Goal: Participate in discussion

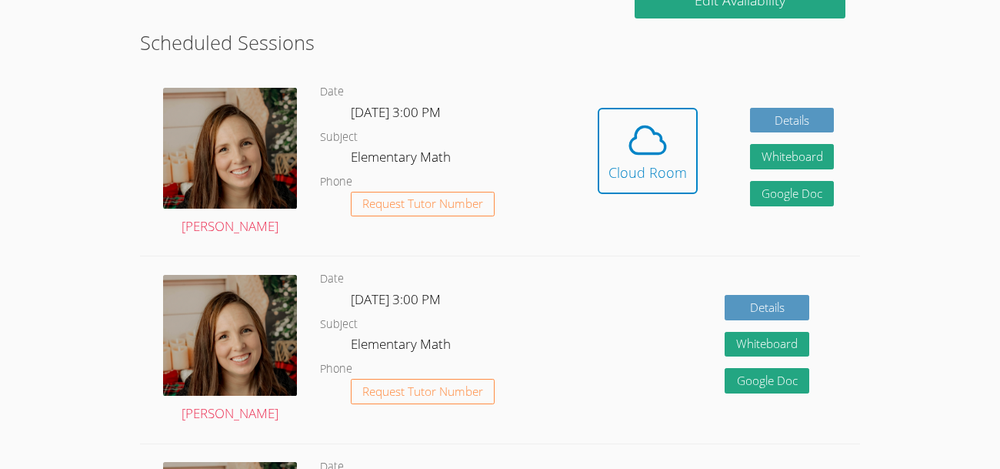
scroll to position [419, 0]
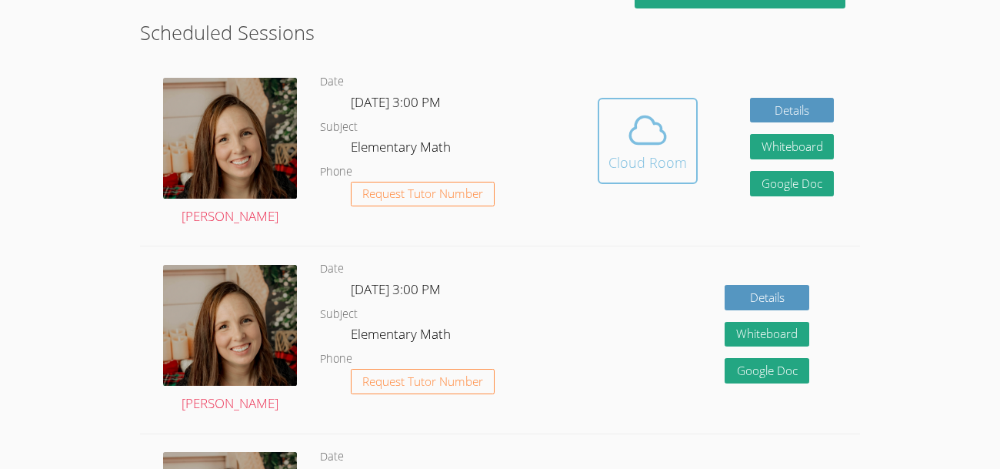
click at [661, 149] on icon at bounding box center [647, 129] width 43 height 43
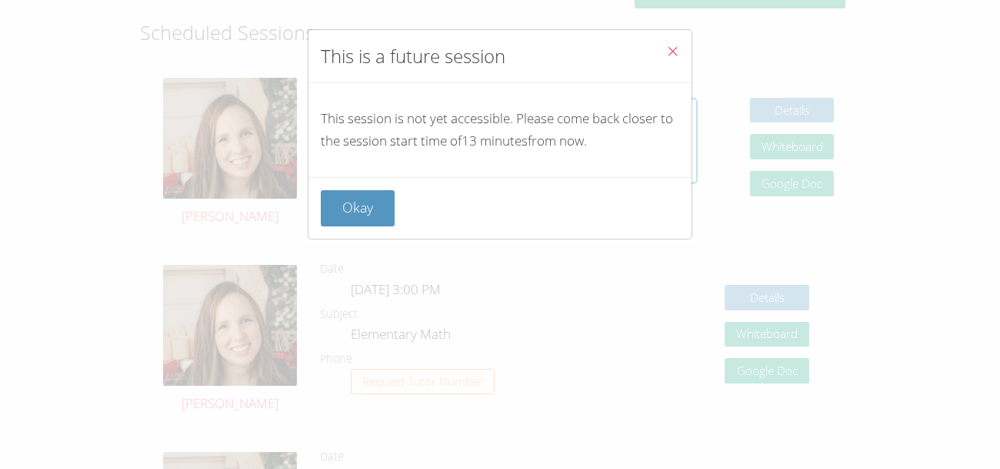
click at [678, 53] on icon "Close" at bounding box center [672, 51] width 13 height 13
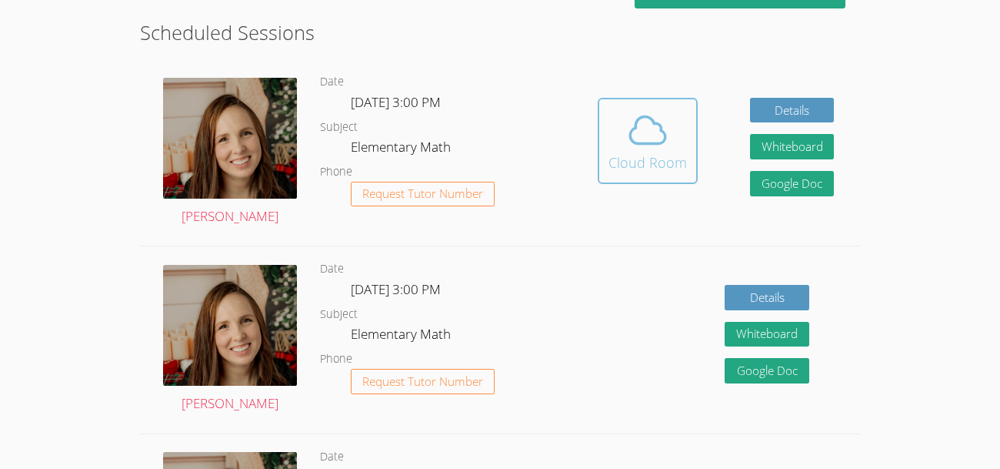
click at [603, 167] on button "Cloud Room" at bounding box center [648, 141] width 100 height 86
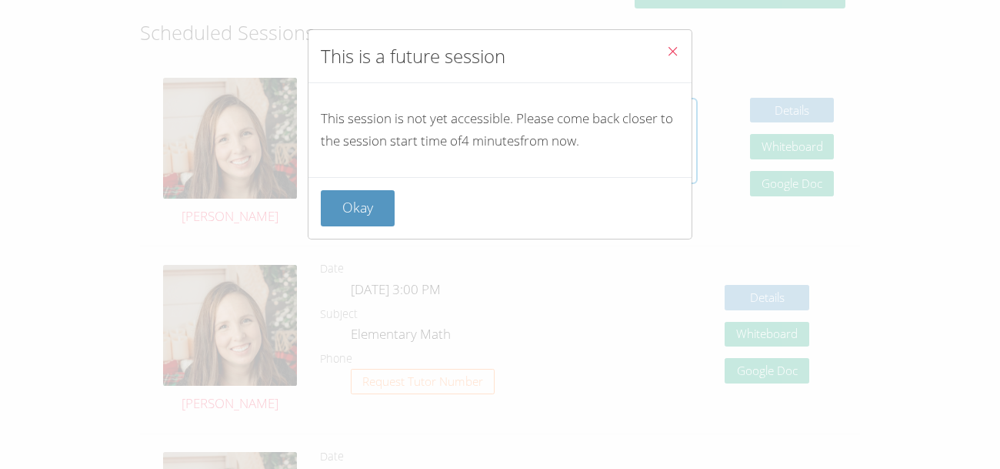
click at [672, 47] on icon "Close" at bounding box center [672, 51] width 13 height 13
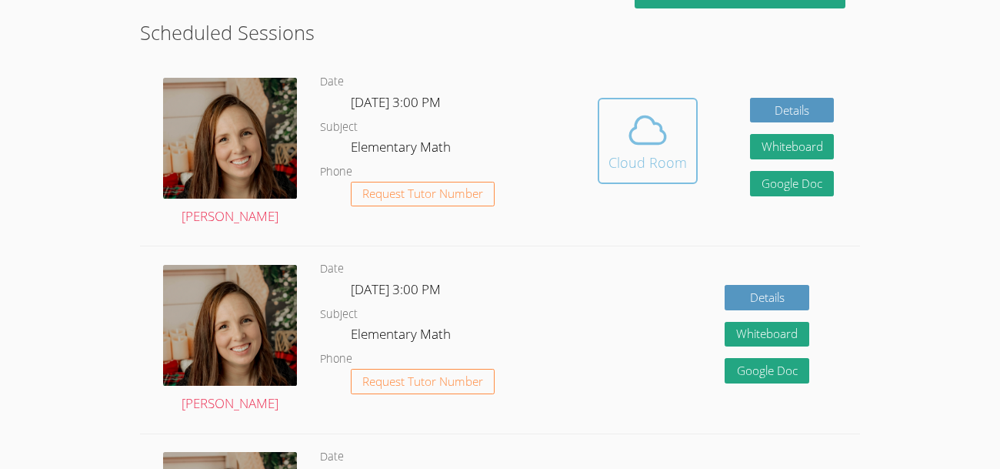
click at [662, 113] on icon at bounding box center [647, 129] width 43 height 43
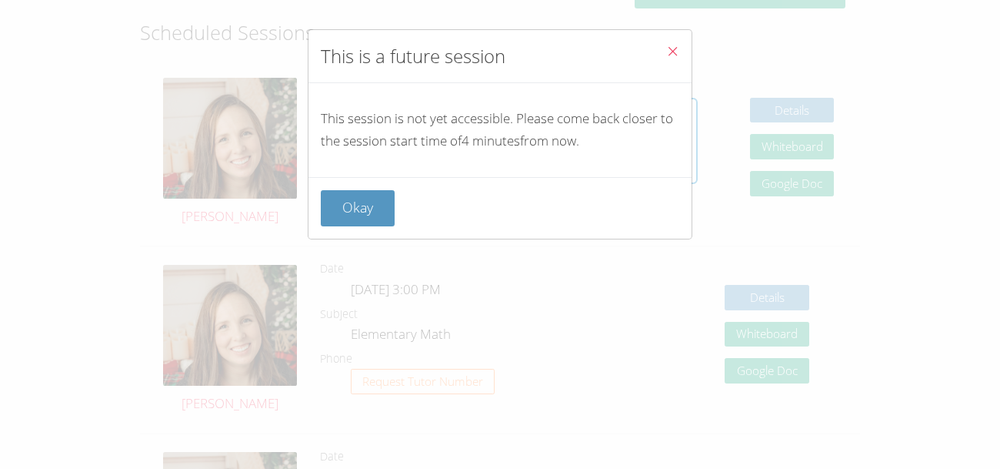
click at [675, 51] on icon "Close" at bounding box center [672, 51] width 13 height 13
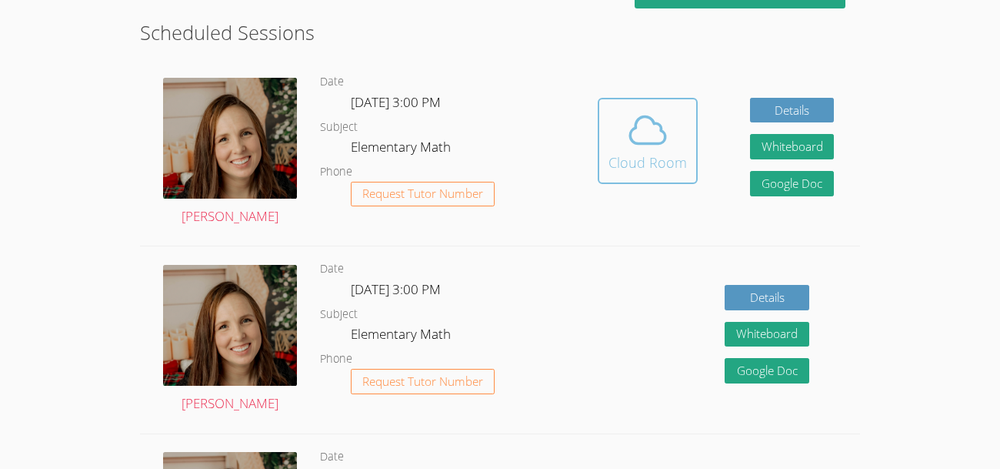
click at [641, 147] on icon at bounding box center [647, 129] width 43 height 43
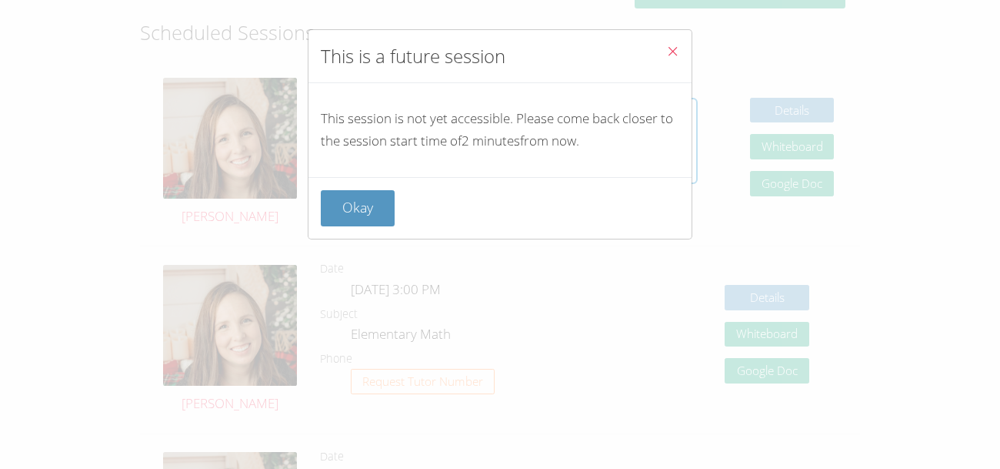
click at [670, 52] on icon "Close" at bounding box center [672, 51] width 13 height 13
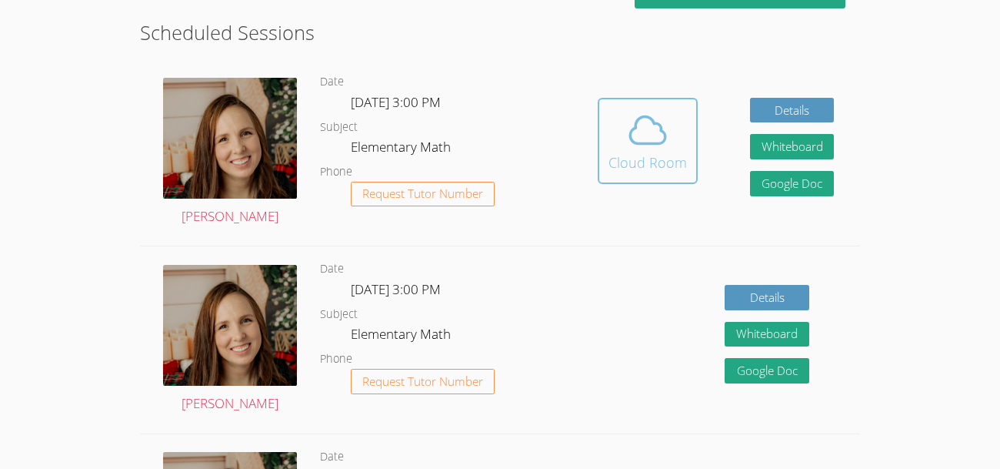
click at [616, 128] on span at bounding box center [648, 129] width 78 height 43
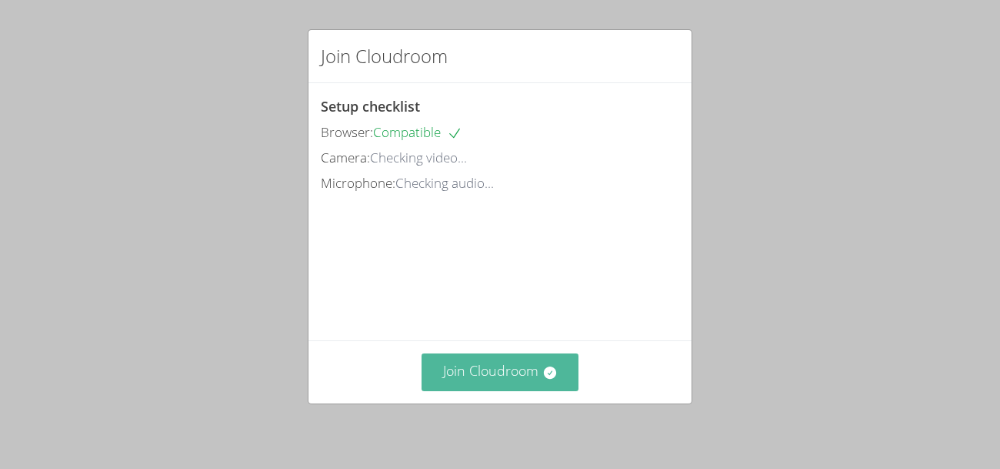
click at [533, 361] on button "Join Cloudroom" at bounding box center [501, 372] width 158 height 38
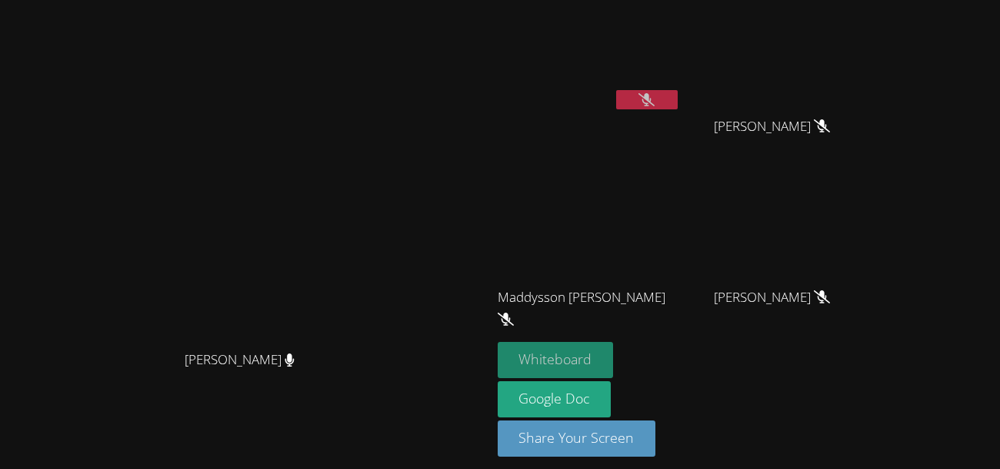
click at [614, 354] on button "Whiteboard" at bounding box center [556, 360] width 116 height 36
click at [678, 103] on button at bounding box center [647, 99] width 62 height 19
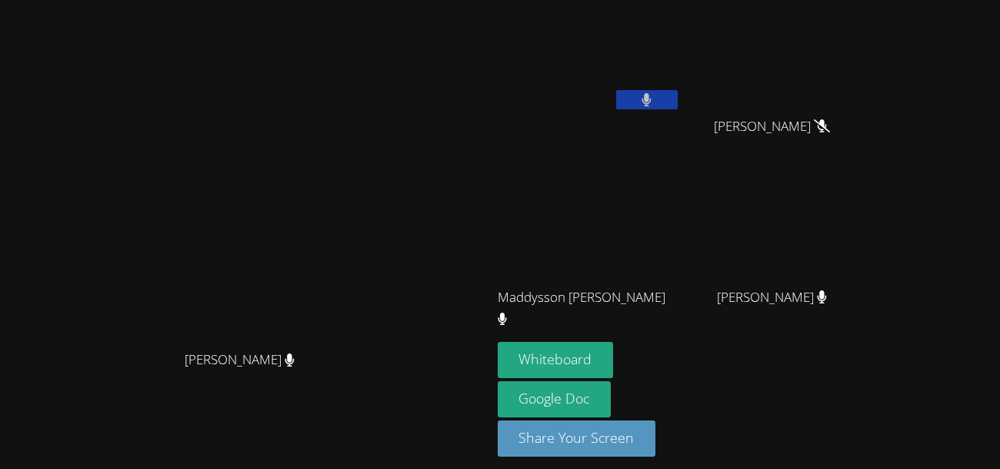
click at [678, 91] on button at bounding box center [647, 99] width 62 height 19
click at [614, 362] on button "Whiteboard" at bounding box center [556, 360] width 116 height 36
click at [678, 97] on button at bounding box center [647, 99] width 62 height 19
click at [678, 107] on button at bounding box center [647, 99] width 62 height 19
click at [655, 95] on icon at bounding box center [647, 99] width 16 height 13
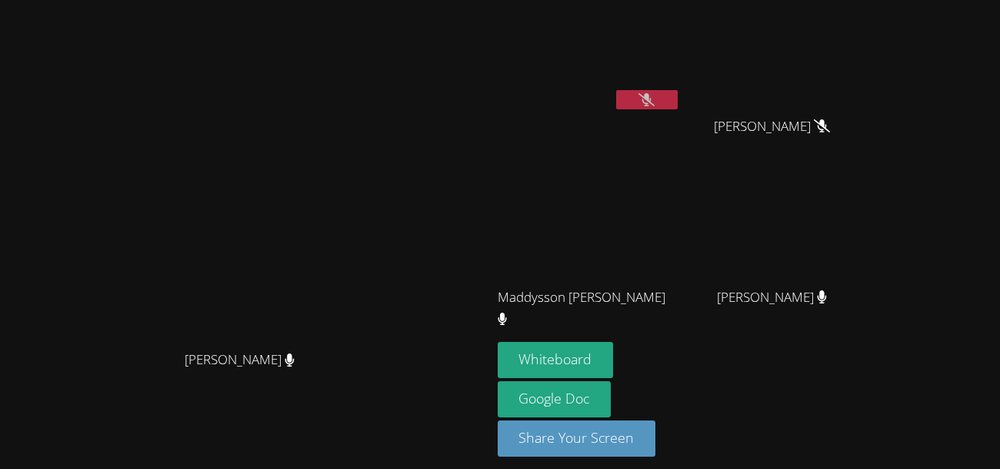
click at [678, 110] on div at bounding box center [647, 101] width 62 height 23
click at [678, 108] on button at bounding box center [647, 99] width 62 height 19
click at [678, 103] on button at bounding box center [647, 99] width 62 height 19
click at [655, 97] on icon at bounding box center [647, 99] width 16 height 13
click at [678, 91] on button at bounding box center [647, 99] width 62 height 19
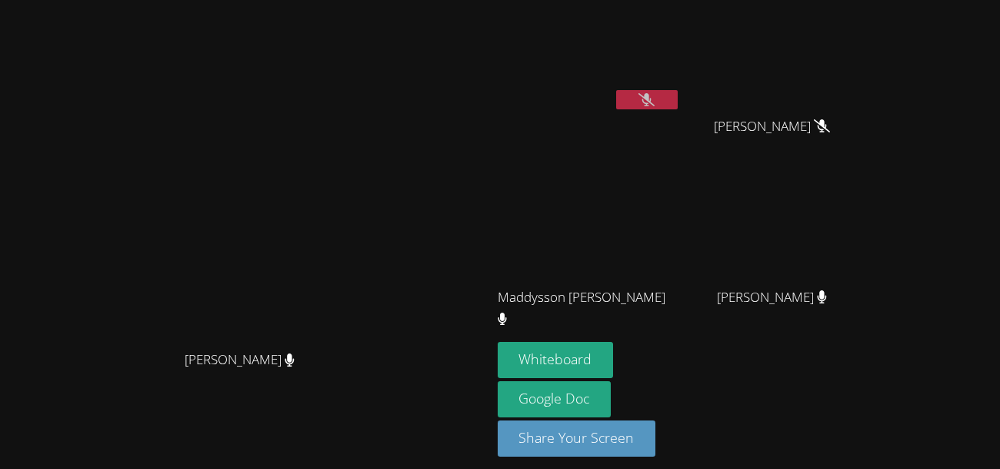
click at [657, 125] on div "PRACHI PODDAR" at bounding box center [589, 88] width 183 height 165
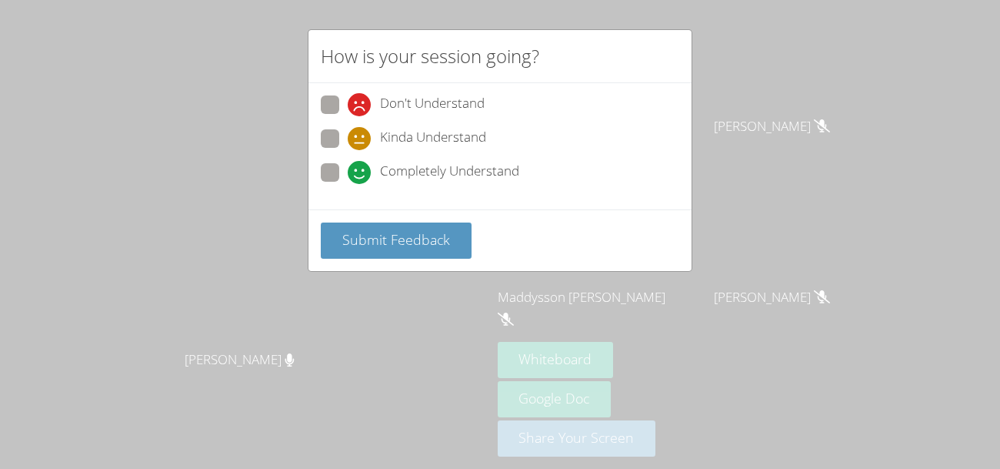
click at [348, 184] on span at bounding box center [348, 184] width 0 height 0
click at [348, 175] on input "Completely Understand" at bounding box center [354, 169] width 13 height 13
radio input "true"
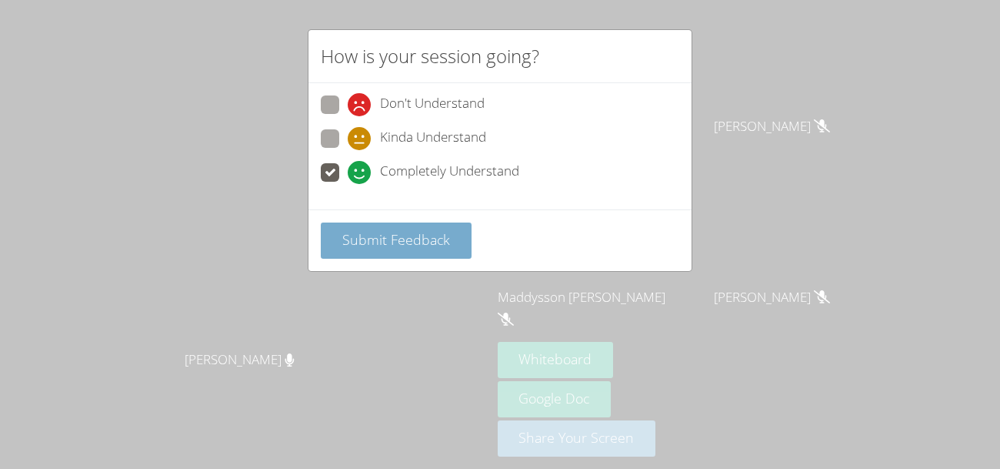
click at [372, 226] on button "Submit Feedback" at bounding box center [396, 240] width 151 height 36
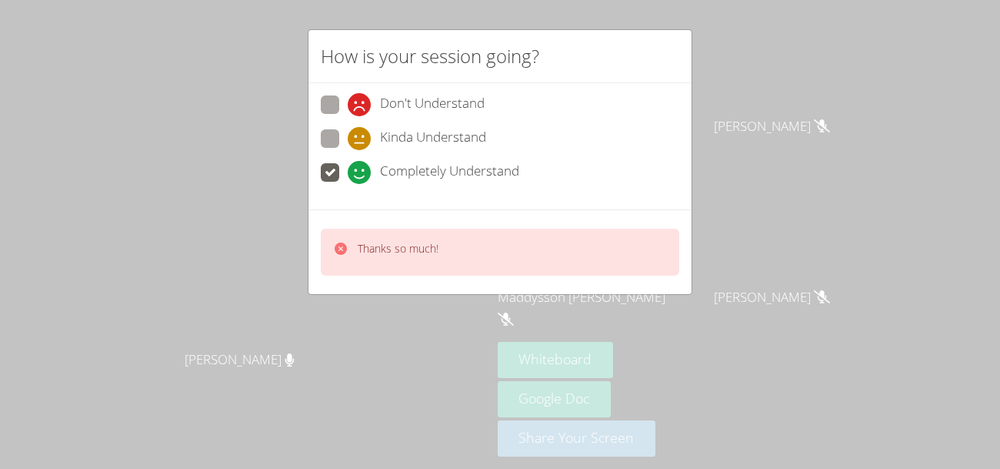
click at [519, 295] on div "How is your session going? Don't Understand Kinda Understand Completely Underst…" at bounding box center [500, 234] width 1000 height 469
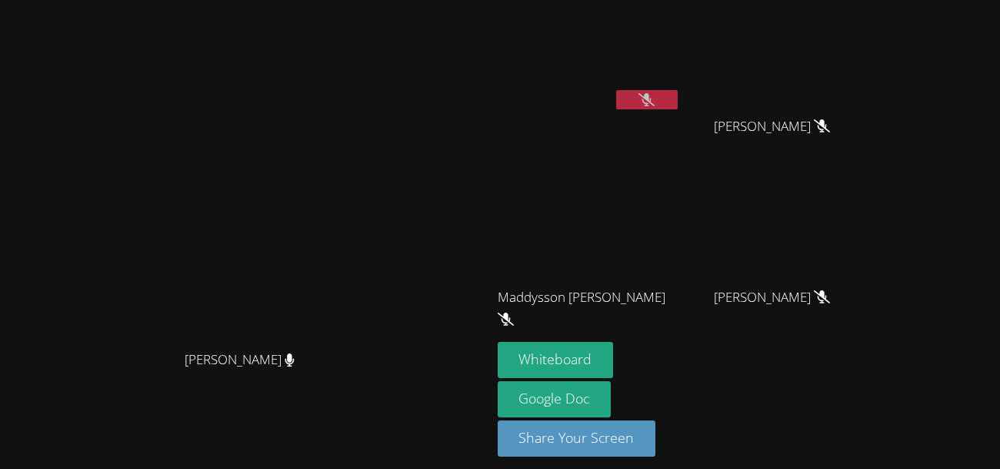
click at [361, 295] on video at bounding box center [245, 207] width 231 height 269
